Goal: Task Accomplishment & Management: Complete application form

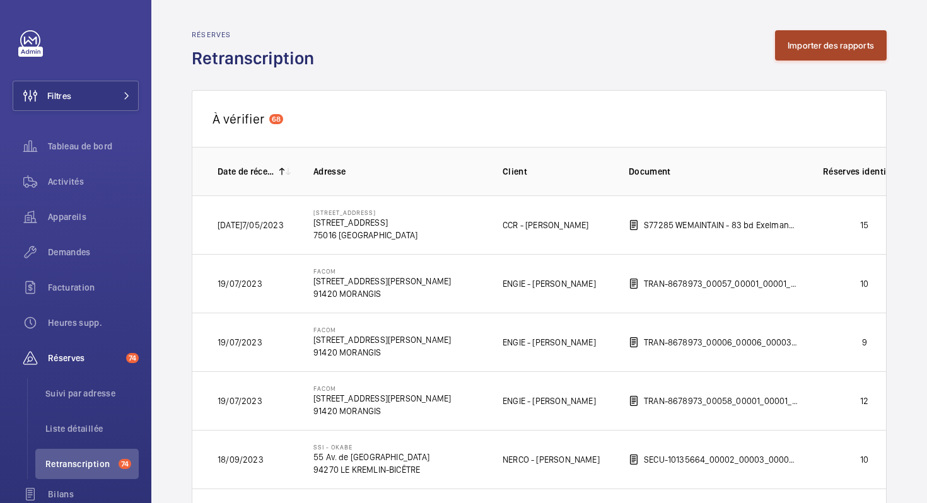
click at [797, 42] on button "Importer des rapports" at bounding box center [831, 45] width 112 height 30
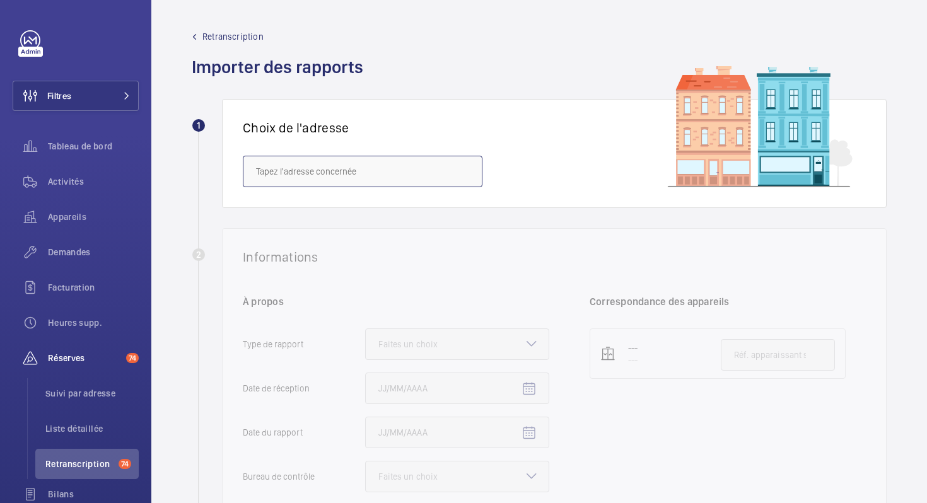
click at [364, 173] on input "text" at bounding box center [363, 172] width 240 height 32
paste input "[STREET_ADDRESS]"
drag, startPoint x: 304, startPoint y: 172, endPoint x: 233, endPoint y: 169, distance: 71.3
click at [233, 169] on div "Choix de l'adresse [STREET_ADDRESS]" at bounding box center [554, 153] width 665 height 109
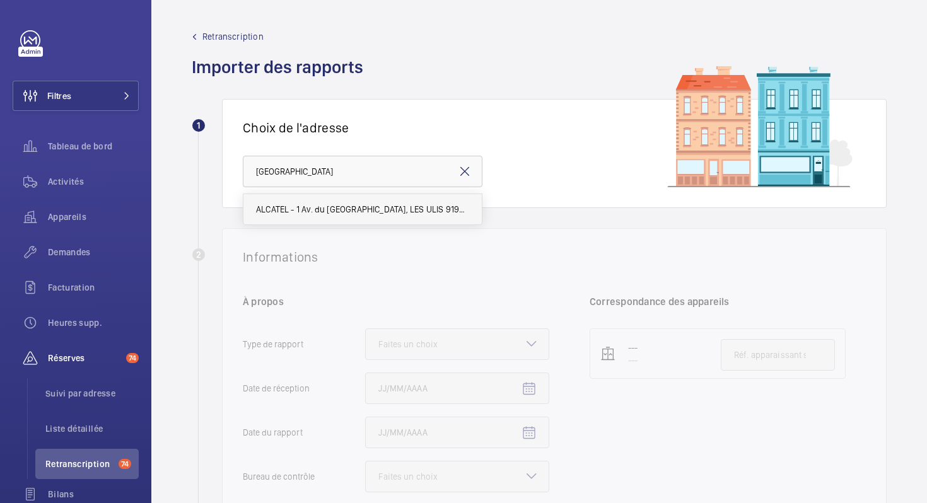
click at [282, 209] on span "ALCATEL - 1 Av. du [GEOGRAPHIC_DATA], LES ULIS 91940" at bounding box center [362, 209] width 213 height 13
type input "ALCATEL - 1 Av. du [GEOGRAPHIC_DATA], LES ULIS 91940"
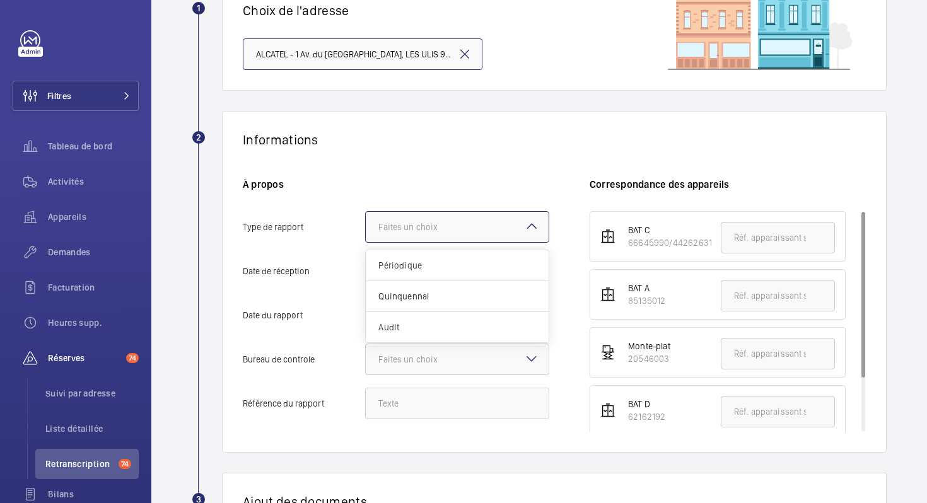
click at [428, 223] on div "Faites un choix" at bounding box center [424, 227] width 91 height 13
click at [366, 223] on input "Type de rapport Faites un choix Périodique Quinquennal Audit" at bounding box center [366, 227] width 0 height 30
click at [414, 273] on div "Périodique" at bounding box center [457, 265] width 183 height 31
click at [366, 242] on input "Type de rapport Faites un choix Périodique Quinquennal Audit" at bounding box center [366, 227] width 0 height 30
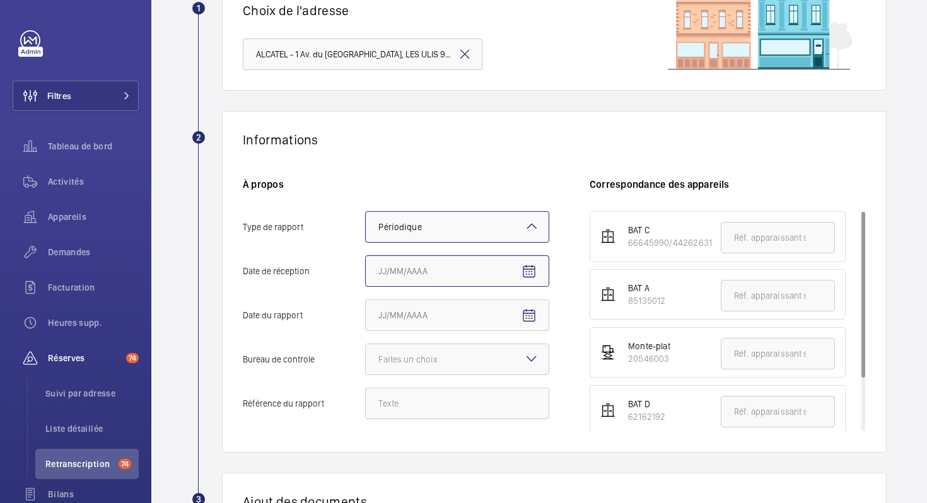
click at [486, 274] on input "Date de réception" at bounding box center [457, 272] width 184 height 32
click at [523, 276] on mat-icon "Open calendar" at bounding box center [529, 271] width 15 height 15
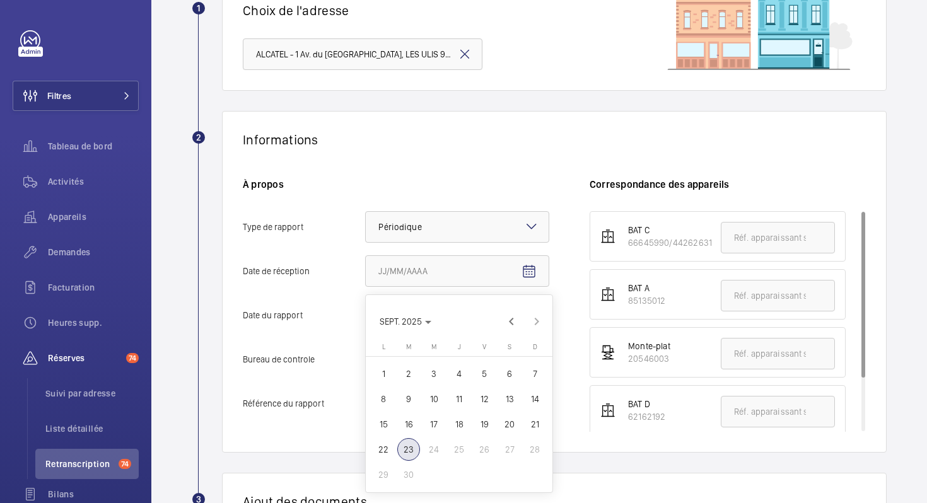
click at [462, 426] on span "18" at bounding box center [459, 424] width 23 height 23
type input "[DATE]"
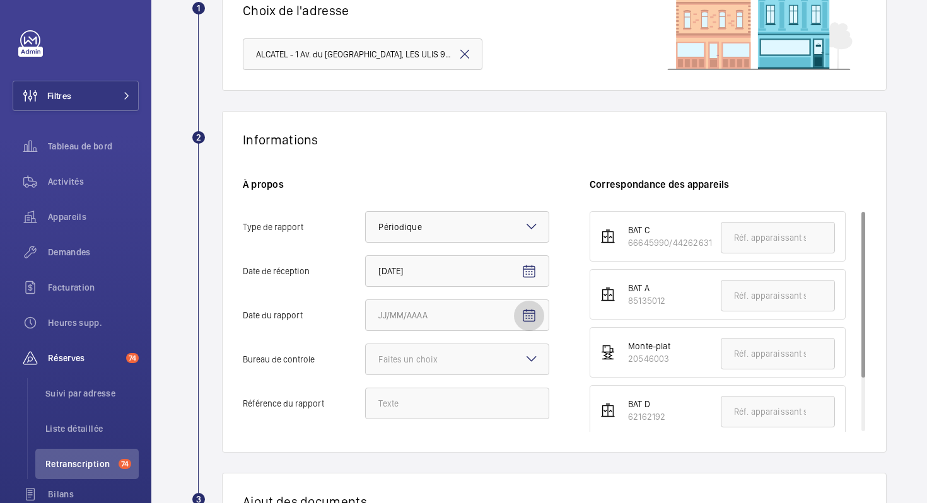
click at [542, 318] on span "Open calendar" at bounding box center [529, 316] width 30 height 30
click at [514, 131] on span "Previous month" at bounding box center [511, 127] width 25 height 25
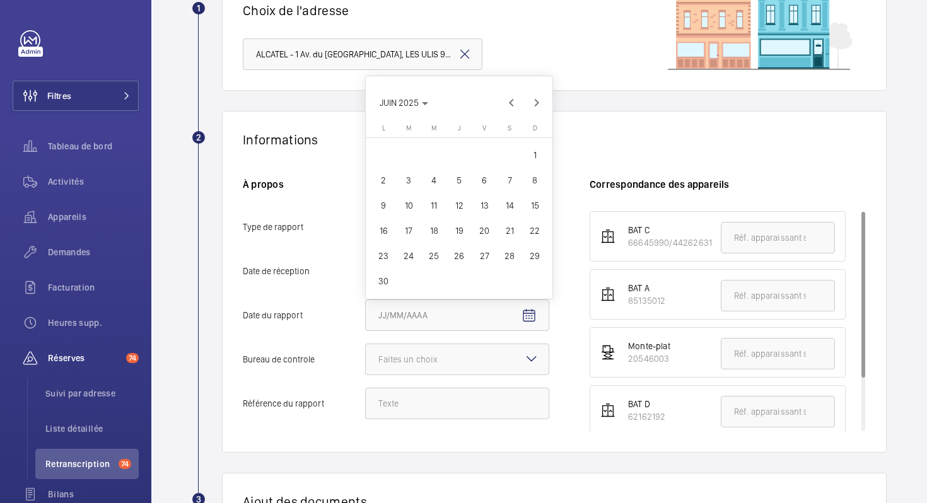
click at [387, 281] on span "30" at bounding box center [383, 281] width 23 height 23
type input "[DATE]06/2025"
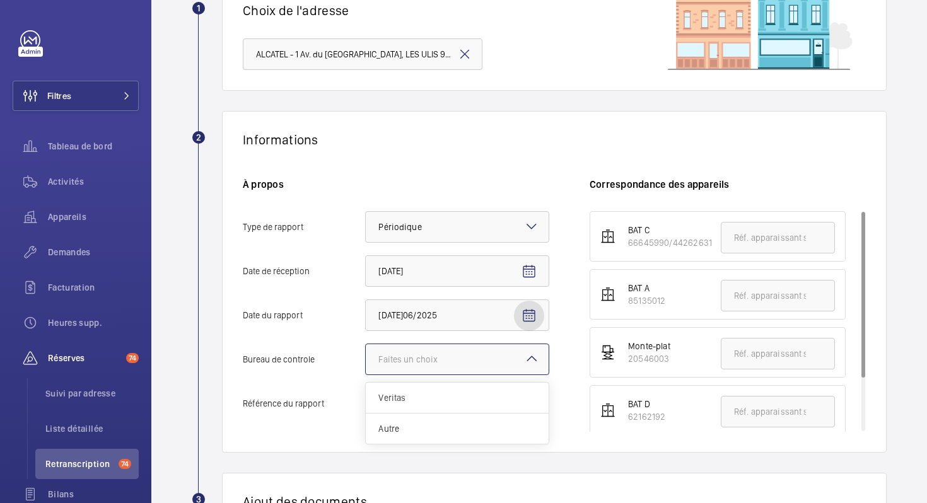
click at [422, 370] on div at bounding box center [457, 359] width 183 height 30
click at [366, 370] on input "Bureau de controle Faites un choix Veritas Autre" at bounding box center [366, 359] width 0 height 30
click at [414, 402] on span "Veritas" at bounding box center [458, 398] width 158 height 13
click at [366, 375] on input "Bureau de controle Faites un choix Veritas Autre" at bounding box center [366, 359] width 0 height 30
click at [430, 406] on input "Référence du rapport" at bounding box center [457, 404] width 184 height 32
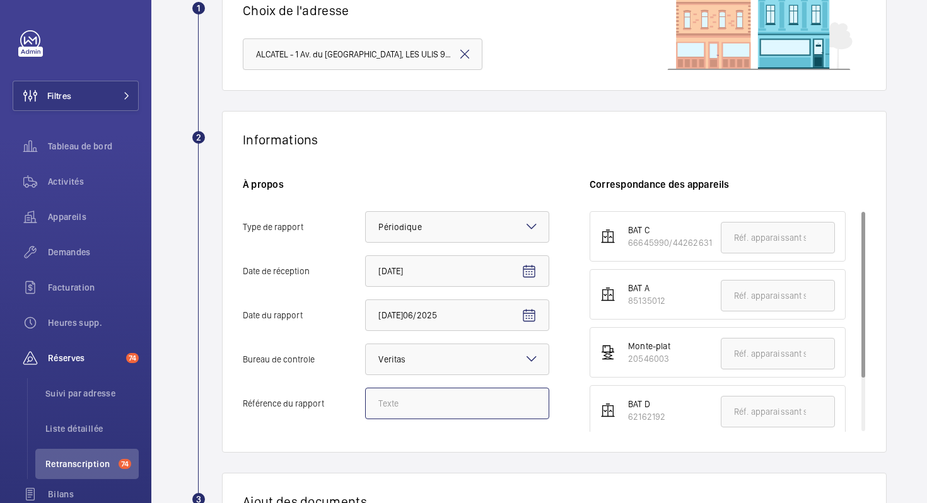
paste input "8079101/33.2.1.R"
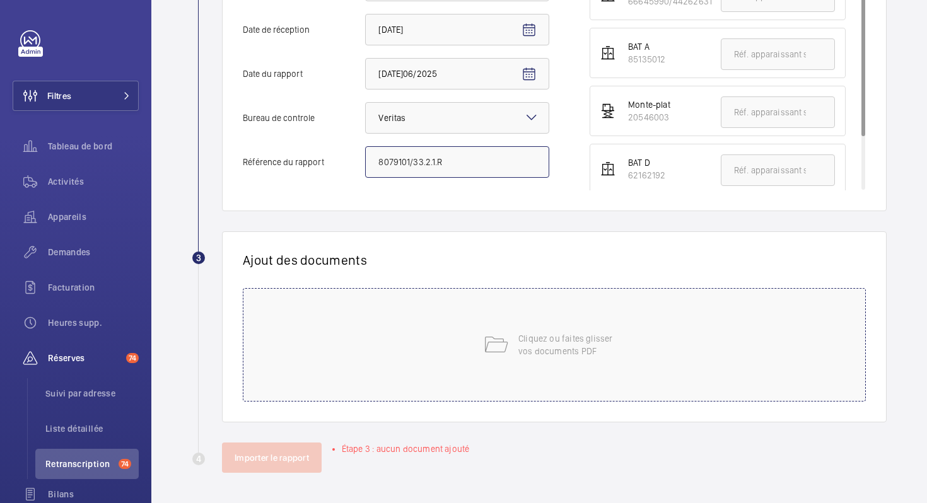
type input "8079101/33.2.1.R"
click at [457, 350] on div "Cliquez ou faites glisser vos documents PDF" at bounding box center [554, 345] width 623 height 114
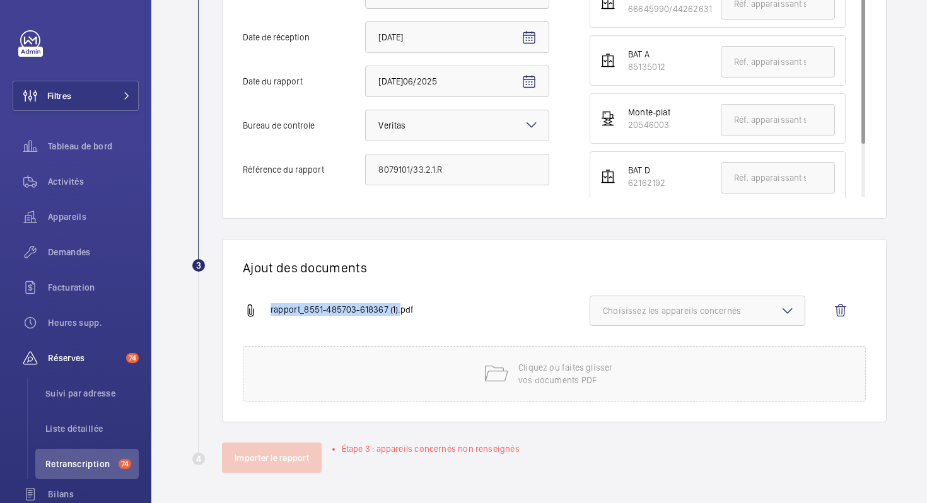
drag, startPoint x: 269, startPoint y: 312, endPoint x: 399, endPoint y: 312, distance: 129.3
click at [399, 312] on div "rapport_8551-485703-618367 (1).pdf" at bounding box center [416, 310] width 347 height 15
copy span "rapport_8551-485703-618367 (1)."
click at [839, 304] on wm-front-icon-button at bounding box center [841, 311] width 30 height 30
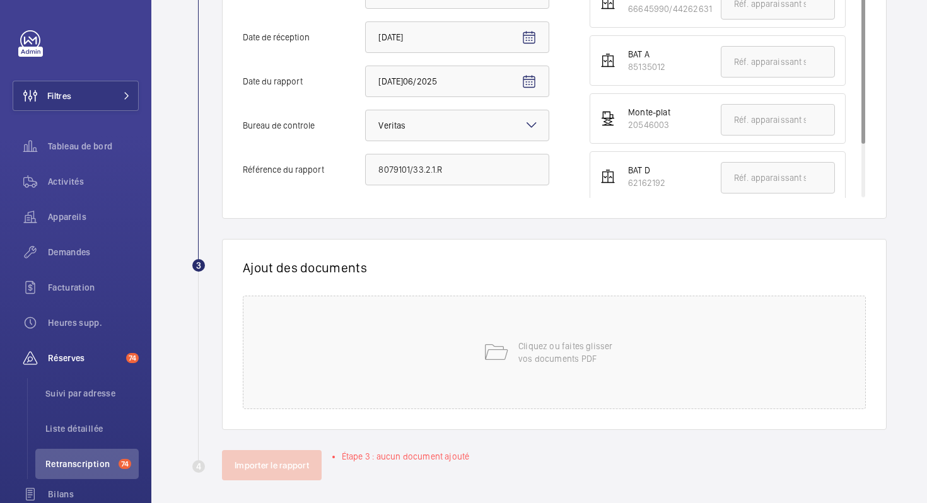
scroll to position [359, 0]
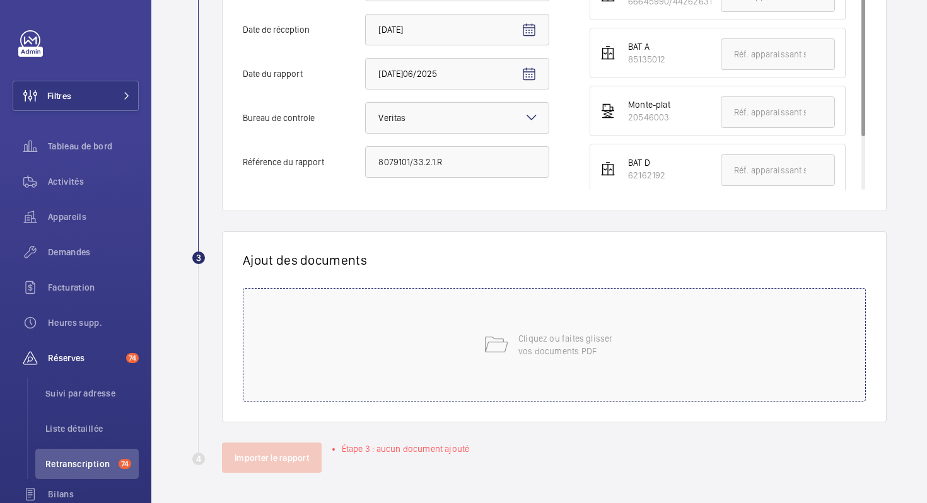
click at [570, 356] on p "Cliquez ou faites glisser vos documents PDF" at bounding box center [572, 344] width 107 height 25
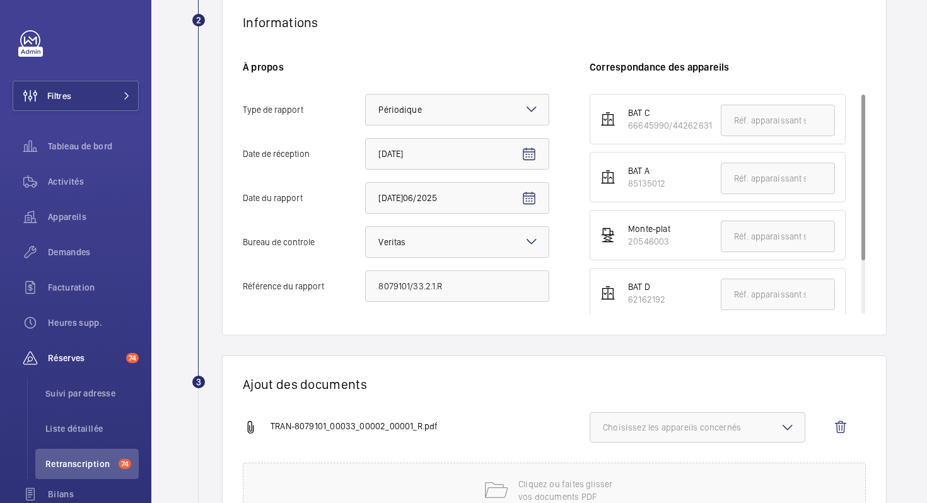
scroll to position [230, 0]
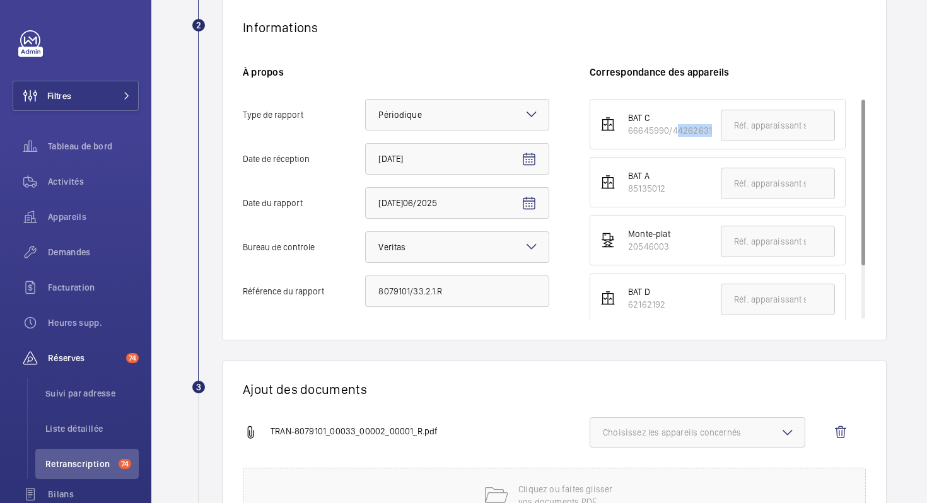
drag, startPoint x: 671, startPoint y: 132, endPoint x: 717, endPoint y: 131, distance: 46.1
click at [717, 131] on li "BAT C 66645990/44262631" at bounding box center [718, 124] width 256 height 50
copy div "44262631"
click at [745, 129] on input "text" at bounding box center [778, 126] width 114 height 32
paste input "44262631"
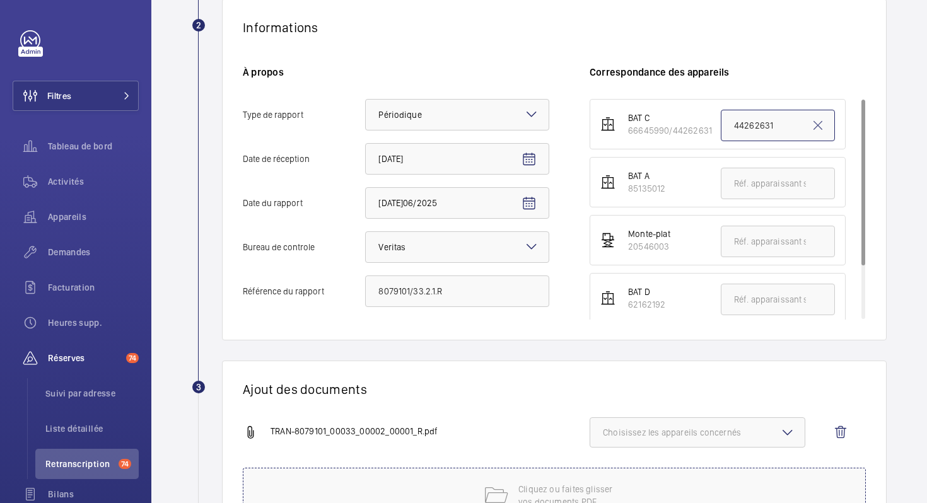
type input "44262631"
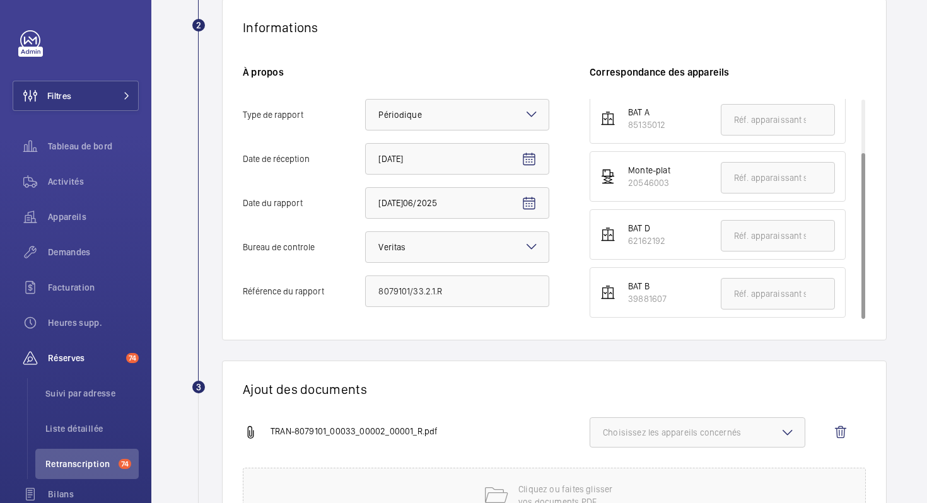
scroll to position [69, 0]
drag, startPoint x: 627, startPoint y: 294, endPoint x: 681, endPoint y: 292, distance: 53.7
click at [680, 293] on li "BAT B 39881607" at bounding box center [718, 287] width 256 height 50
copy div "39881607"
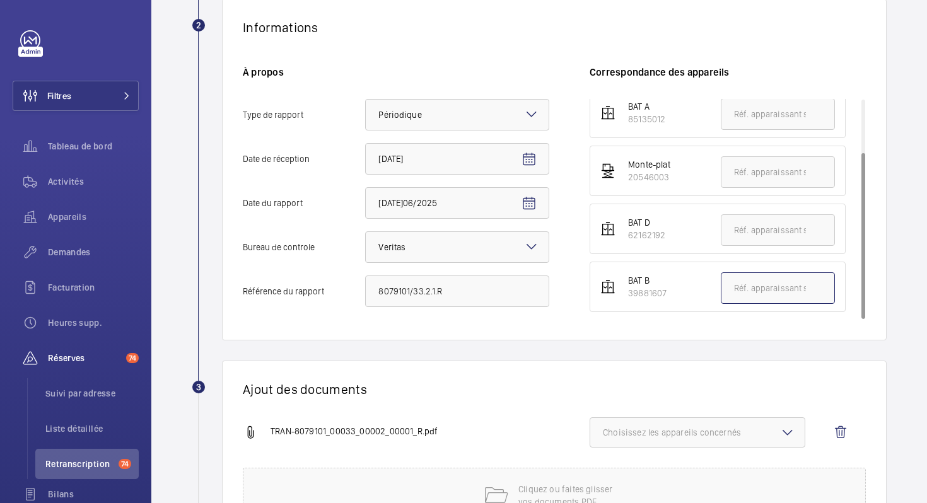
click at [739, 282] on input "text" at bounding box center [778, 289] width 114 height 32
paste input "39881607"
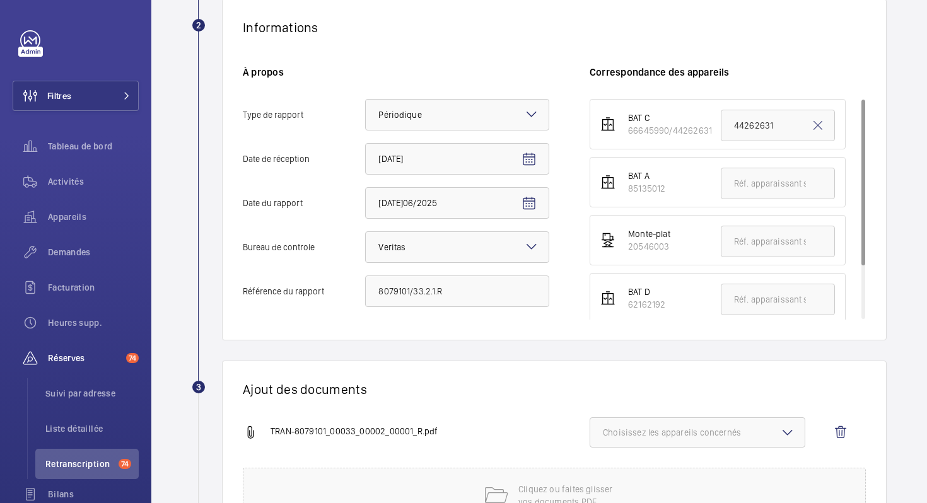
type input "39881607"
click at [629, 191] on div "85135012" at bounding box center [646, 188] width 37 height 13
click at [751, 185] on input "text" at bounding box center [778, 184] width 114 height 32
paste input "19431714"
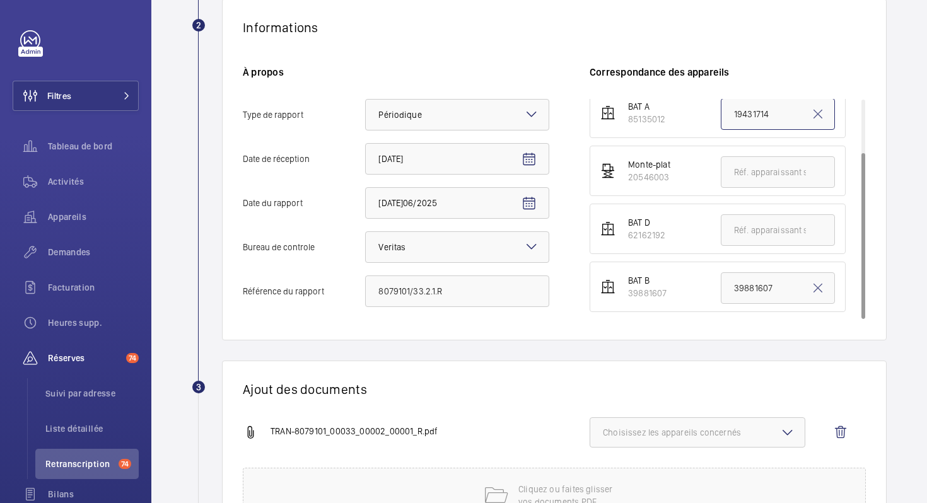
type input "19431714"
click at [662, 433] on span "Choisissez les appareils concernés" at bounding box center [697, 432] width 189 height 13
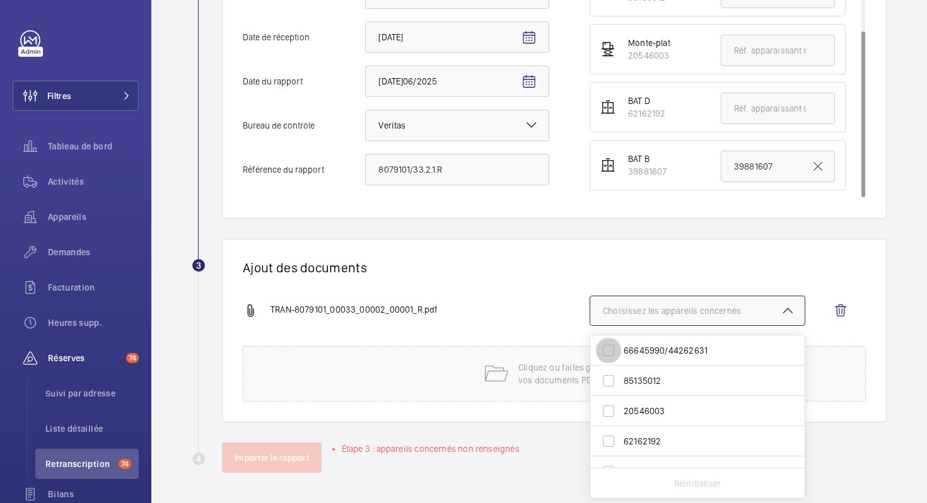
click at [608, 349] on input "66645990/44262631" at bounding box center [608, 350] width 25 height 25
checkbox input "true"
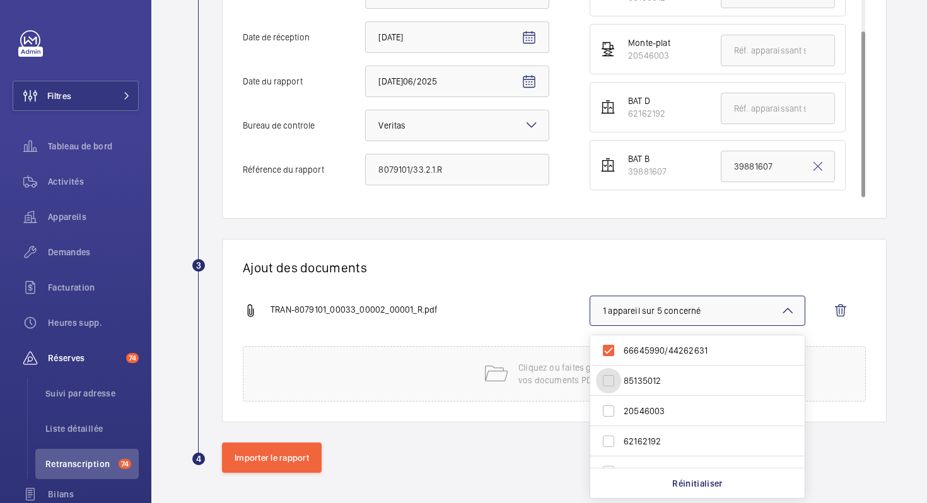
click at [613, 381] on input "85135012" at bounding box center [608, 380] width 25 height 25
checkbox input "true"
click at [635, 457] on span "39881607" at bounding box center [699, 453] width 150 height 13
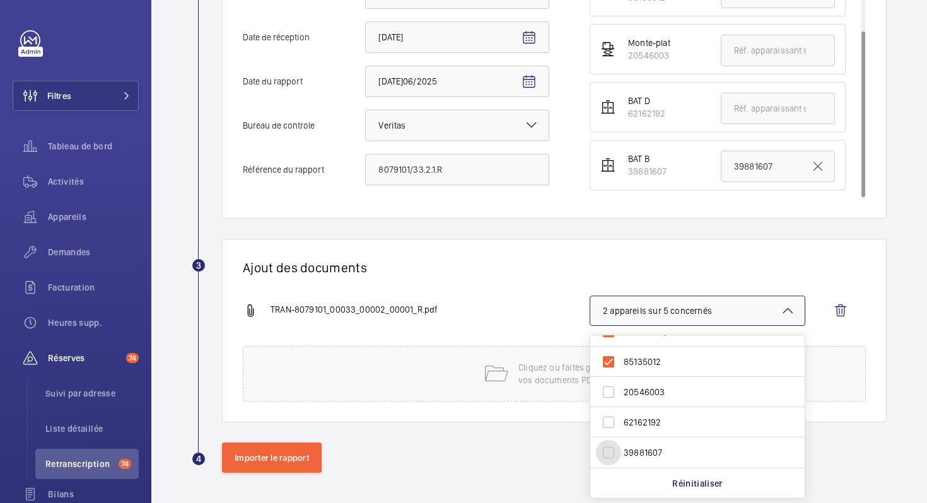
click at [621, 457] on input "39881607" at bounding box center [608, 452] width 25 height 25
checkbox input "true"
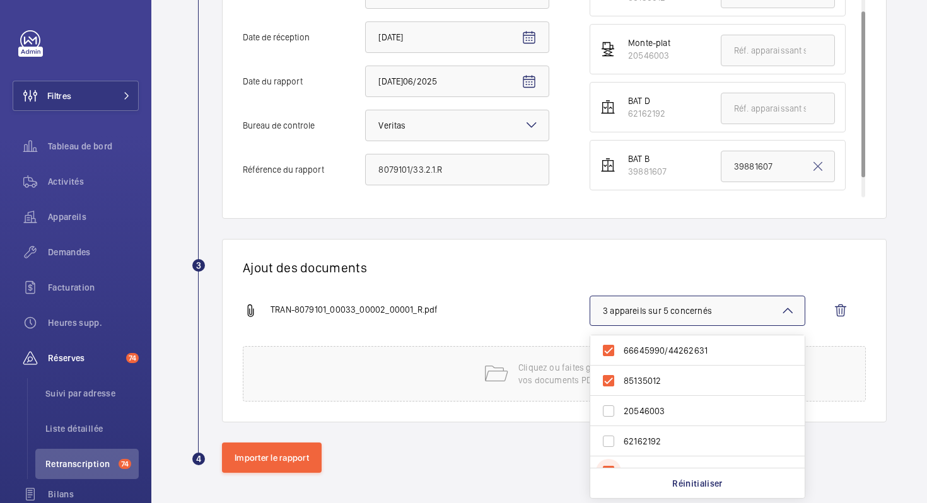
scroll to position [0, 0]
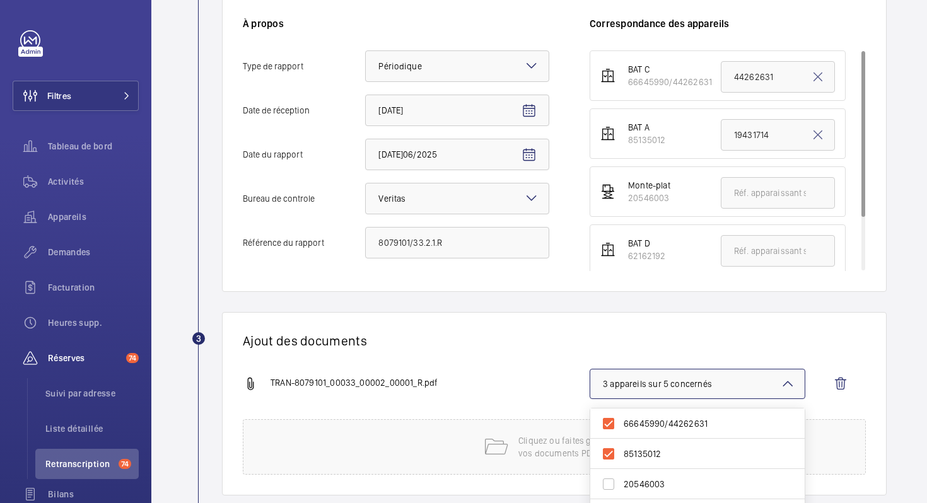
click at [520, 363] on div "Ajout des documents TRAN-8079101_00033_00002_00001_R.pdf 3 appareils sur 5 conc…" at bounding box center [554, 404] width 665 height 184
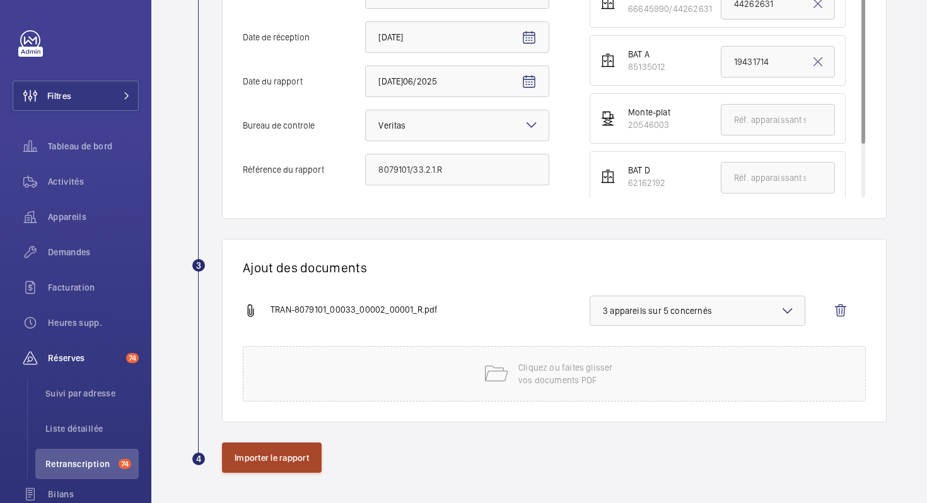
click at [287, 456] on button "Importer le rapport" at bounding box center [272, 458] width 100 height 30
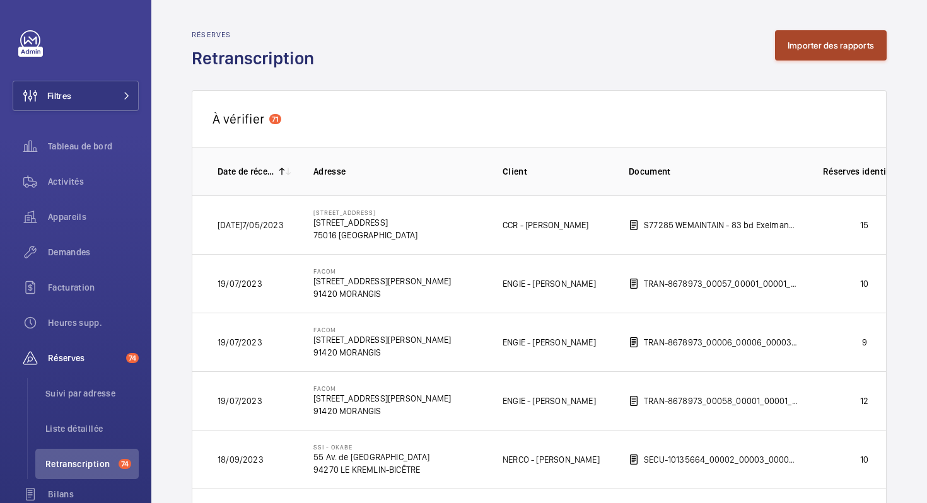
click at [842, 46] on button "Importer des rapports" at bounding box center [831, 45] width 112 height 30
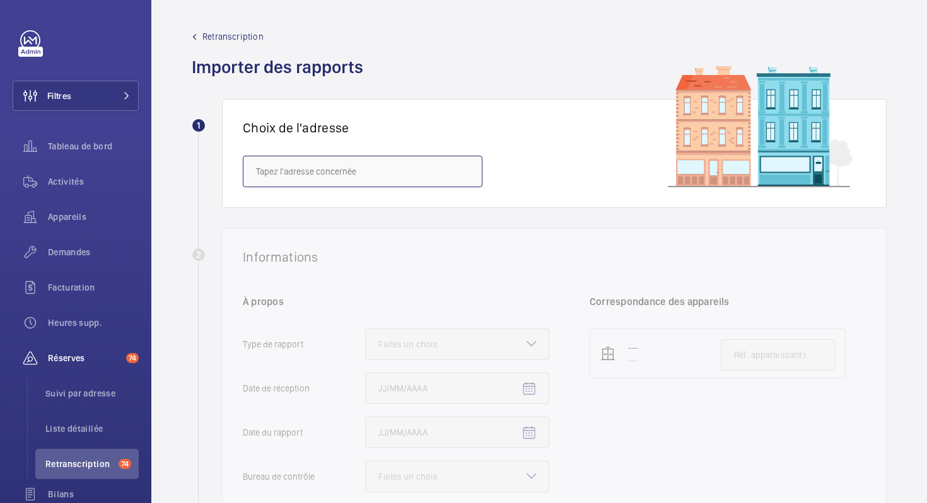
click at [407, 172] on input "text" at bounding box center [363, 172] width 240 height 32
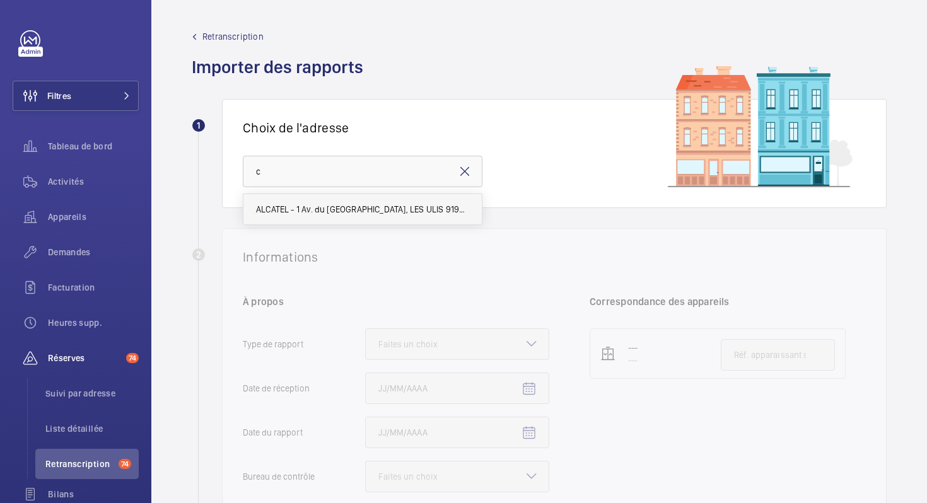
click at [394, 212] on span "ALCATEL - 1 Av. du [GEOGRAPHIC_DATA], LES ULIS 91940" at bounding box center [362, 209] width 213 height 13
type input "ALCATEL - 1 Av. du [GEOGRAPHIC_DATA], LES ULIS 91940"
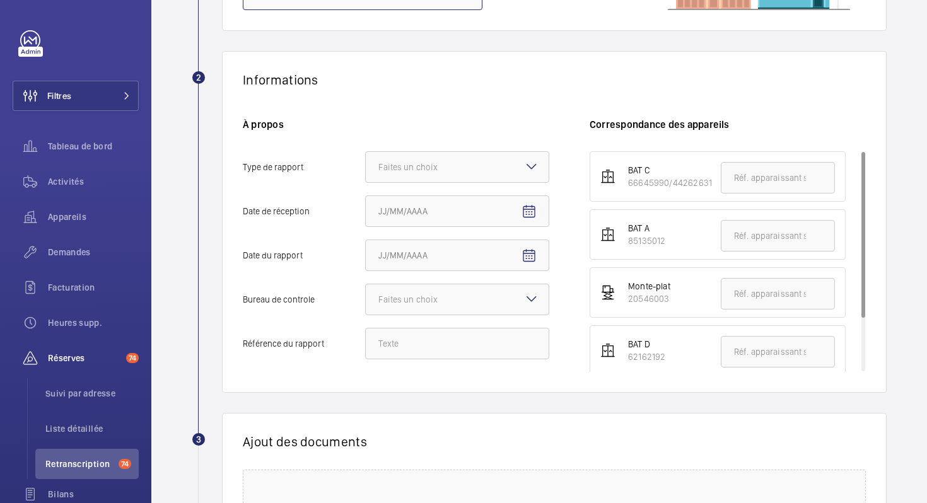
scroll to position [200, 0]
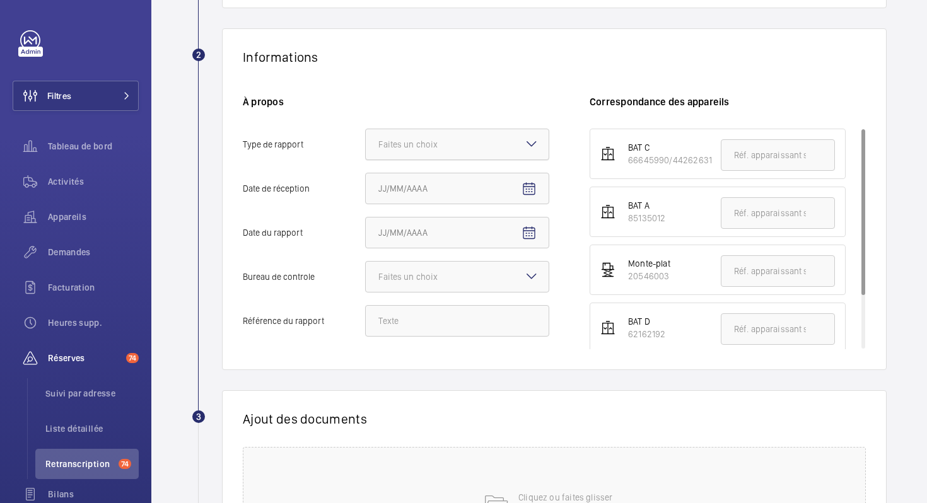
click at [465, 146] on div "Faites un choix" at bounding box center [424, 144] width 91 height 13
click at [366, 146] on input "Type de rapport Faites un choix" at bounding box center [366, 144] width 0 height 30
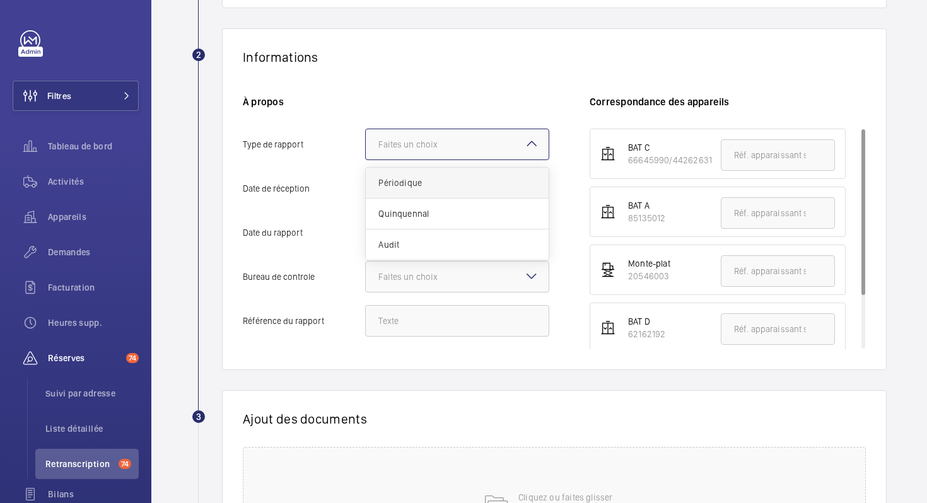
click at [439, 184] on span "Périodique" at bounding box center [458, 183] width 158 height 13
click at [366, 160] on input "Type de rapport Faites un choix Périodique Quinquennal Audit" at bounding box center [366, 144] width 0 height 30
click at [529, 196] on mat-icon "Open calendar" at bounding box center [529, 189] width 15 height 15
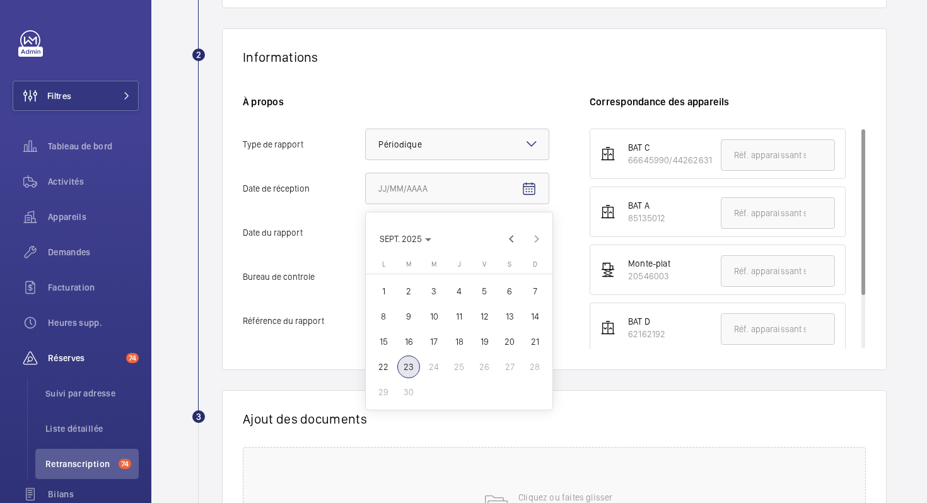
click at [466, 342] on span "18" at bounding box center [459, 342] width 23 height 23
type input "[DATE]"
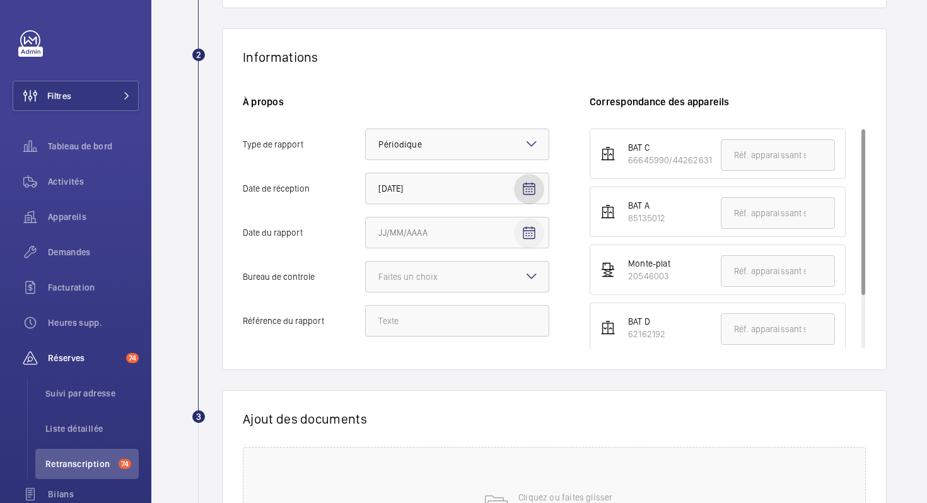
click at [536, 235] on mat-icon "Open calendar" at bounding box center [529, 233] width 15 height 15
click at [505, 279] on span "Previous month" at bounding box center [511, 283] width 25 height 25
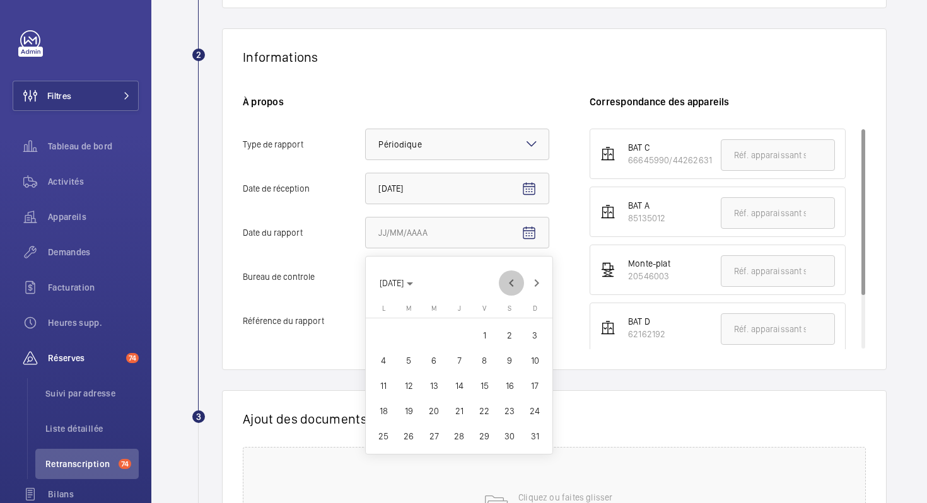
click at [505, 279] on span "Previous month" at bounding box center [511, 283] width 25 height 25
click at [376, 465] on span "30" at bounding box center [383, 461] width 23 height 23
type input "[DATE]06/2025"
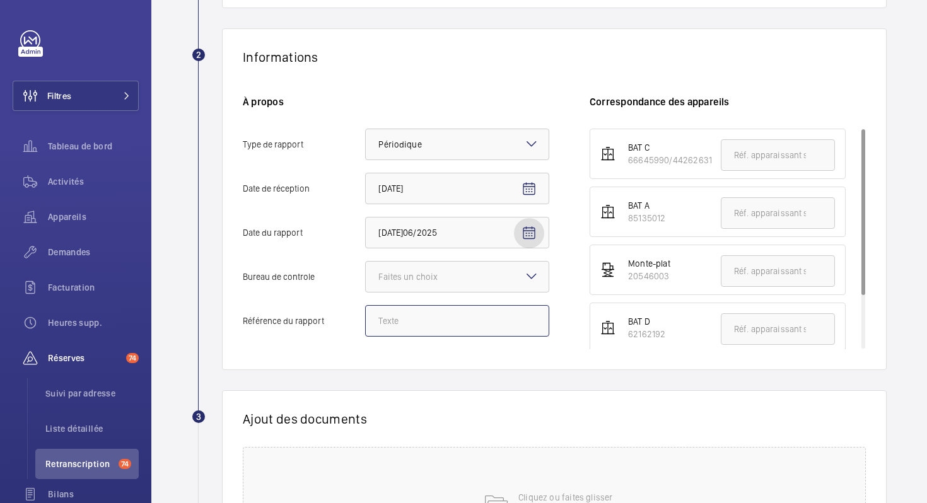
click at [436, 324] on input "Référence du rapport" at bounding box center [457, 321] width 184 height 32
paste input "8079101/33.2.2.R"
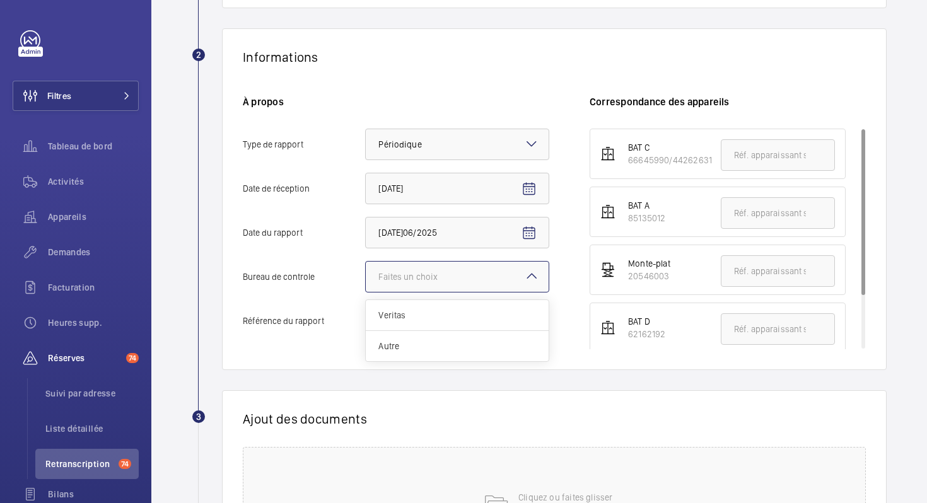
click at [435, 286] on div at bounding box center [457, 277] width 183 height 30
type input "8079101/33.2.2.R"
click at [366, 286] on input "Bureau de controle Faites un choix Veritas Autre" at bounding box center [366, 277] width 0 height 30
click at [420, 317] on span "Veritas" at bounding box center [458, 315] width 158 height 13
click at [366, 292] on input "Bureau de controle Faites un choix Veritas Autre" at bounding box center [366, 277] width 0 height 30
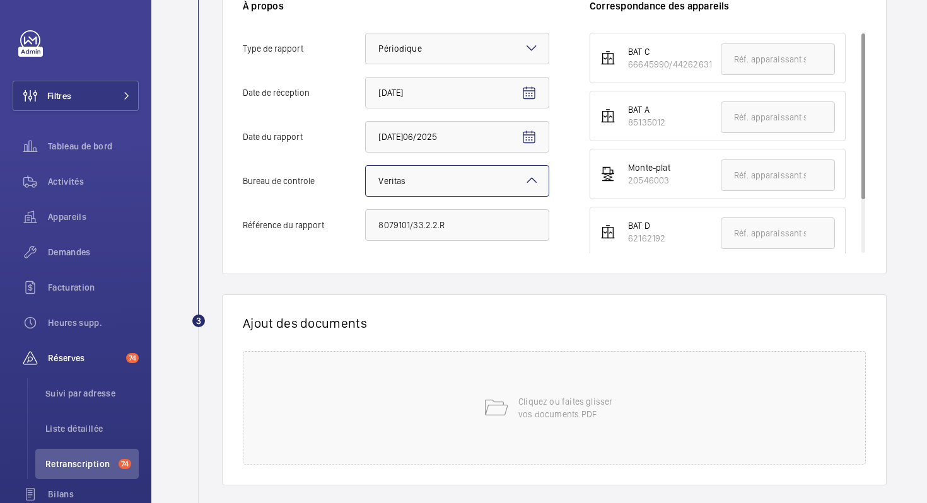
scroll to position [359, 0]
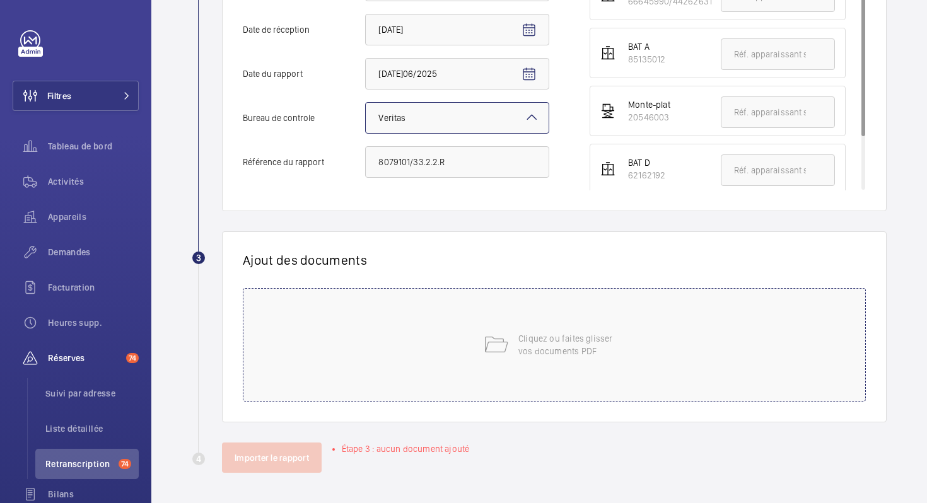
click at [536, 368] on div "Cliquez ou faites glisser vos documents PDF" at bounding box center [554, 345] width 623 height 114
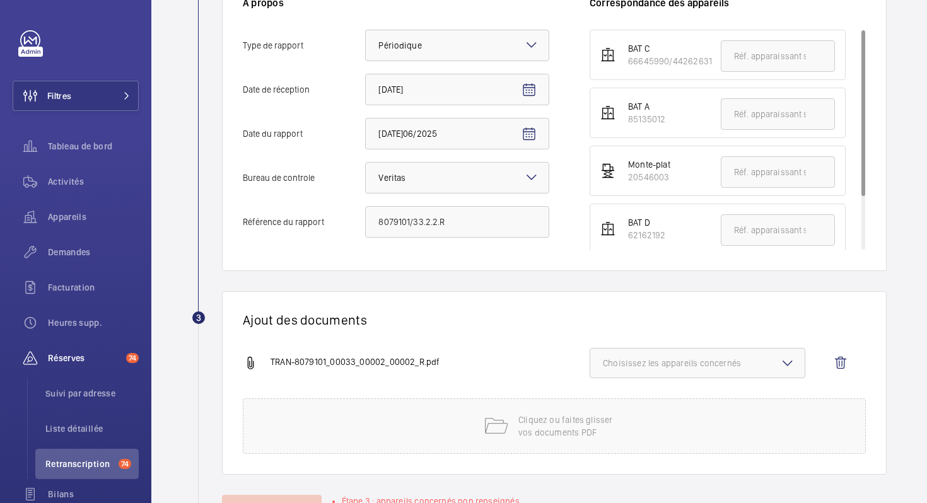
scroll to position [298, 0]
click at [631, 179] on div "20546003" at bounding box center [649, 178] width 42 height 13
drag, startPoint x: 630, startPoint y: 179, endPoint x: 675, endPoint y: 177, distance: 45.5
click at [675, 177] on li "Monte-plat 20546003" at bounding box center [718, 171] width 256 height 50
copy div "20546003"
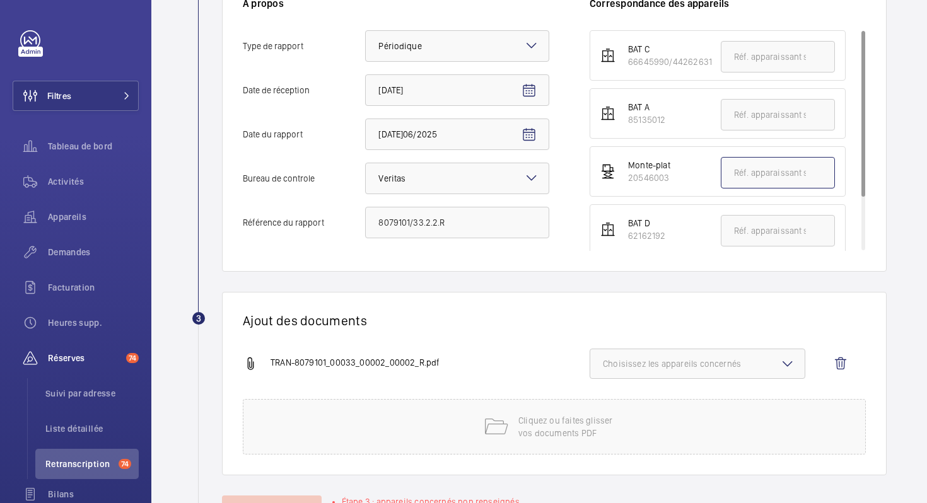
click at [737, 172] on input "text" at bounding box center [778, 173] width 114 height 32
paste input "20546003"
type input "20546003"
click at [728, 362] on span "Choisissez les appareils concernés" at bounding box center [697, 364] width 189 height 13
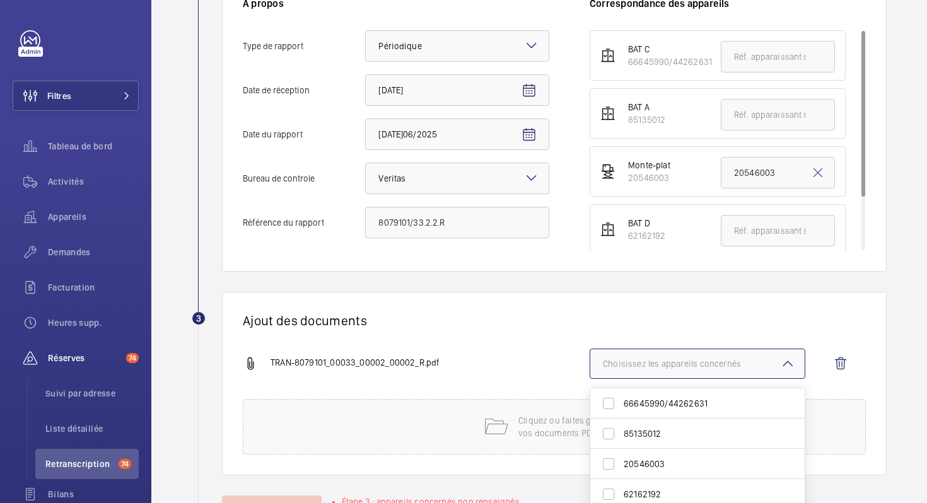
click at [636, 462] on span "20546003" at bounding box center [699, 464] width 150 height 13
click at [621, 462] on input "20546003" at bounding box center [608, 464] width 25 height 25
checkbox input "true"
click at [523, 349] on div "TRAN-8079101_00033_00002_00002_R.pdf 1 appareil sur 5 concerné 66645990/4426263…" at bounding box center [549, 374] width 613 height 50
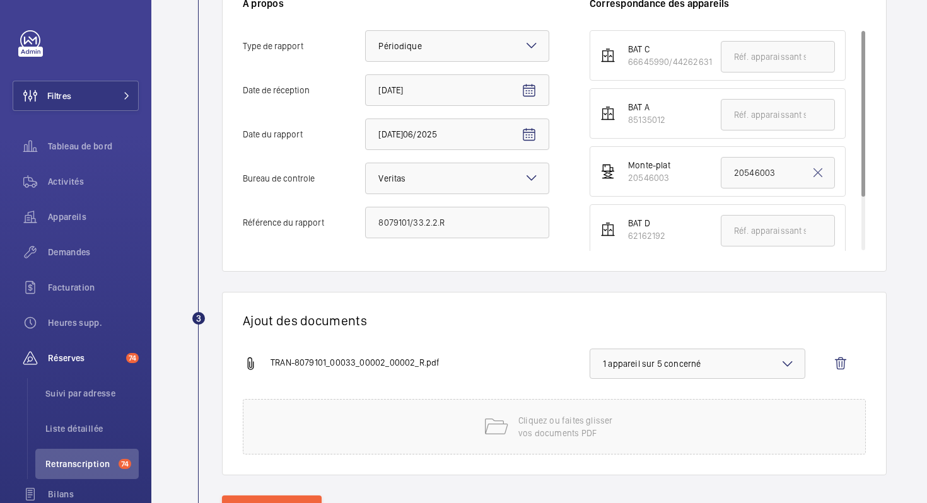
scroll to position [351, 0]
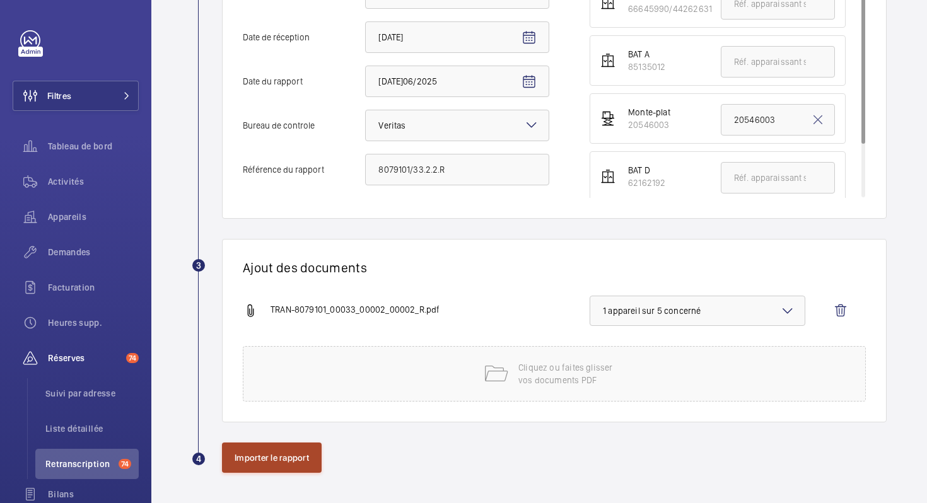
click at [249, 471] on button "Importer le rapport" at bounding box center [272, 458] width 100 height 30
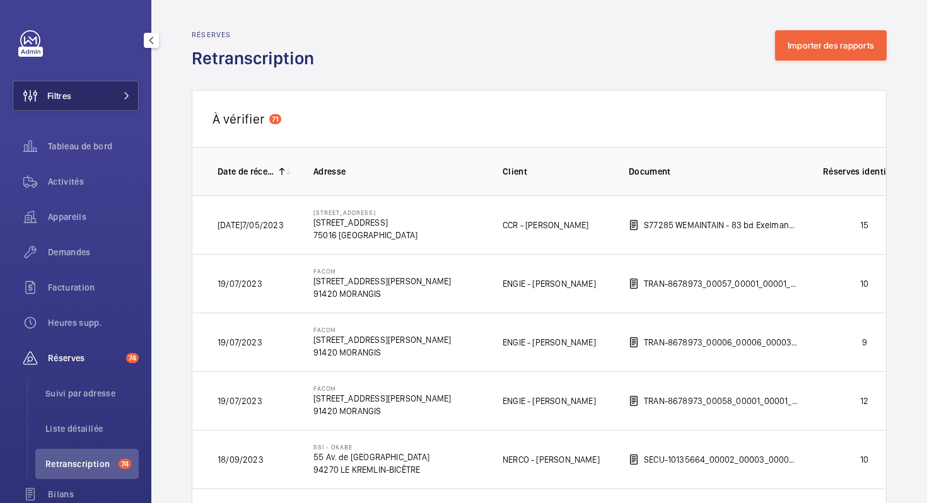
click at [84, 94] on button "Filtres" at bounding box center [76, 96] width 126 height 30
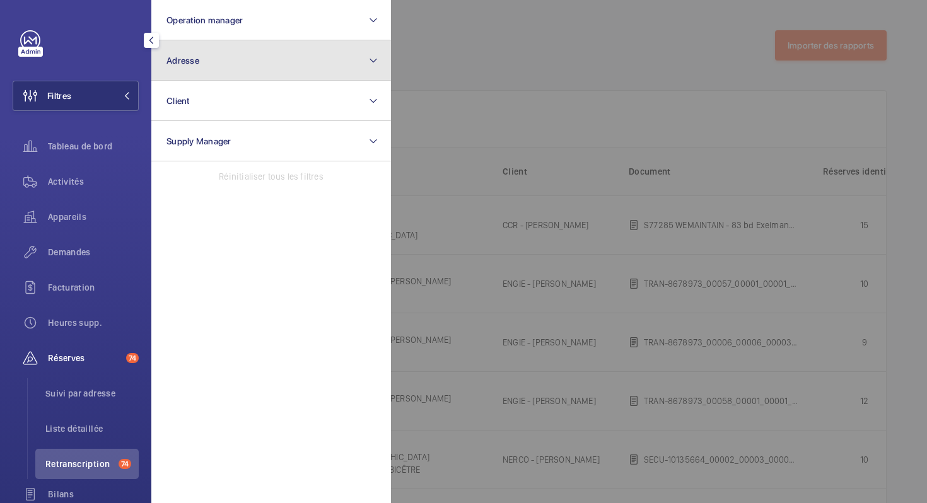
click at [210, 61] on button "Adresse" at bounding box center [271, 60] width 240 height 40
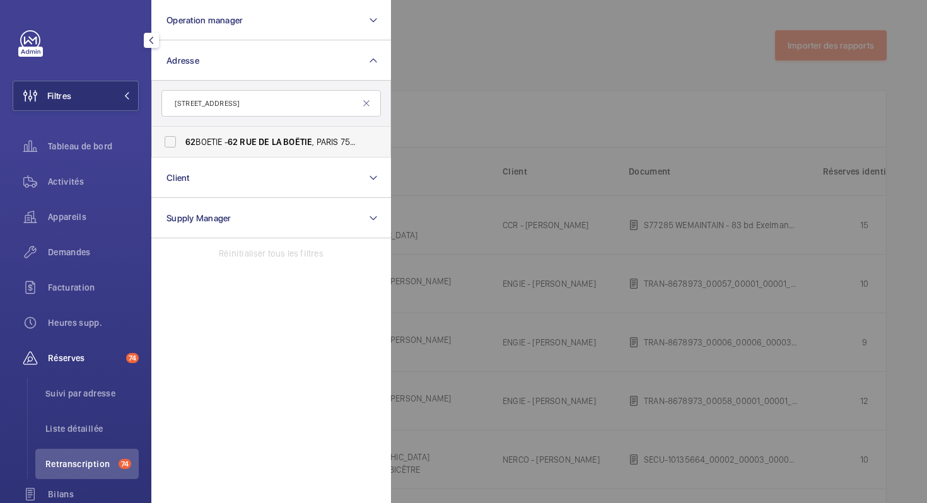
type input "[STREET_ADDRESS]"
click at [208, 146] on span "62 BOETIE - [STREET_ADDRESS]" at bounding box center [271, 142] width 173 height 13
click at [183, 146] on input "62 BOETIE - [STREET_ADDRESS]" at bounding box center [170, 141] width 25 height 25
checkbox input "true"
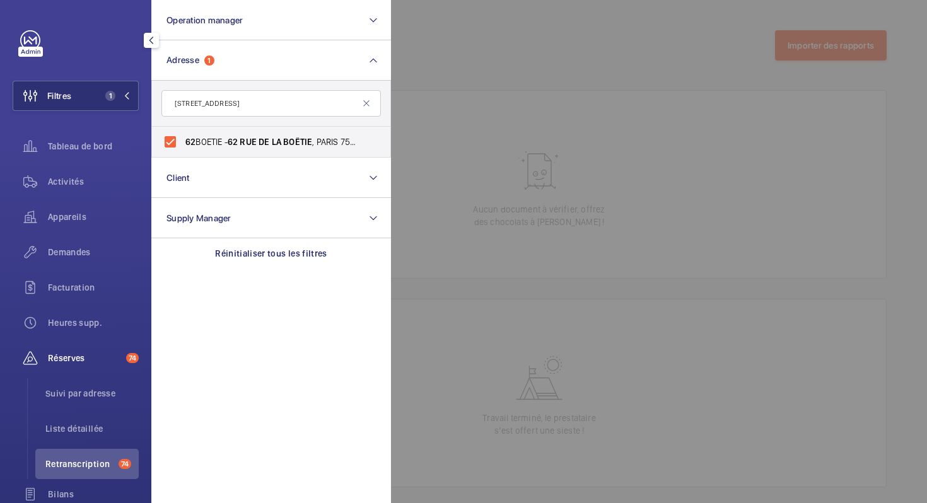
click at [454, 78] on div at bounding box center [854, 251] width 927 height 503
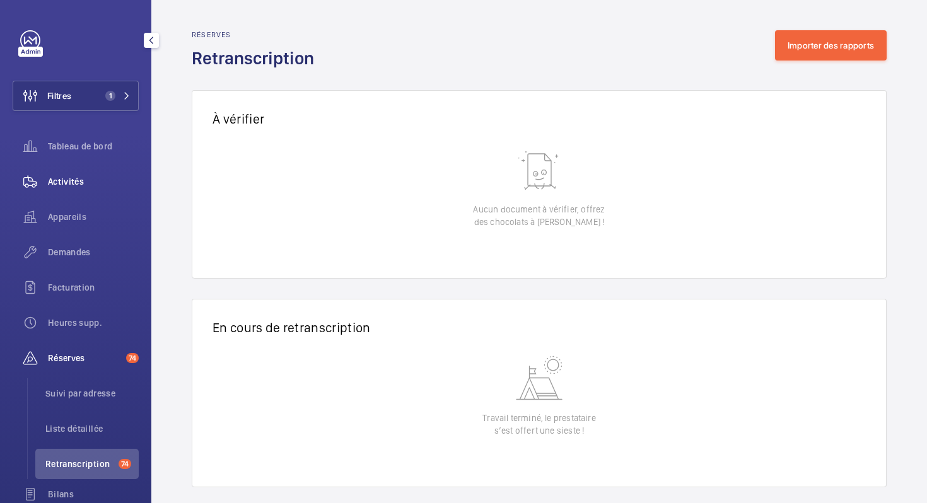
click at [51, 185] on span "Activités" at bounding box center [93, 181] width 91 height 13
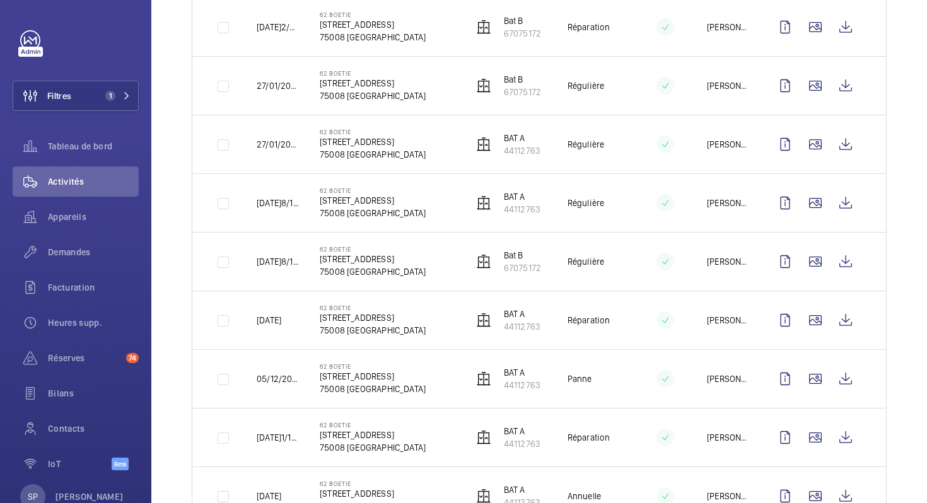
scroll to position [1070, 0]
click at [843, 319] on wm-front-icon-button at bounding box center [846, 320] width 30 height 30
click at [845, 441] on wm-front-icon-button at bounding box center [846, 437] width 30 height 30
